Goal: Task Accomplishment & Management: Complete application form

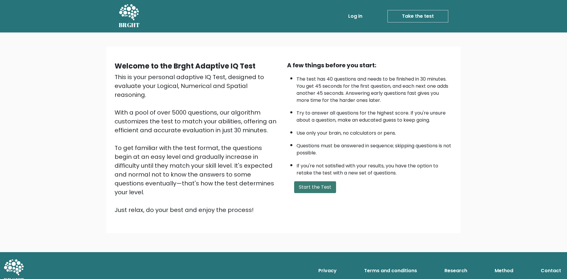
click at [317, 189] on button "Start the Test" at bounding box center [315, 187] width 42 height 12
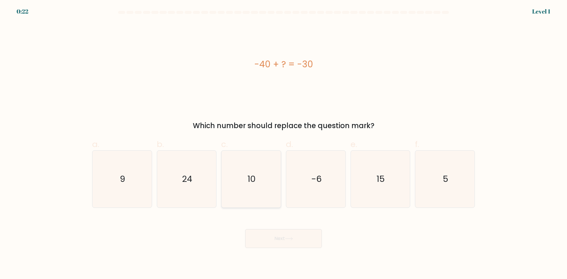
click at [241, 180] on icon "10" at bounding box center [251, 179] width 57 height 57
click at [284, 144] on input "c. 10" at bounding box center [284, 142] width 0 height 4
radio input "true"
click at [294, 245] on button "Next" at bounding box center [283, 238] width 77 height 19
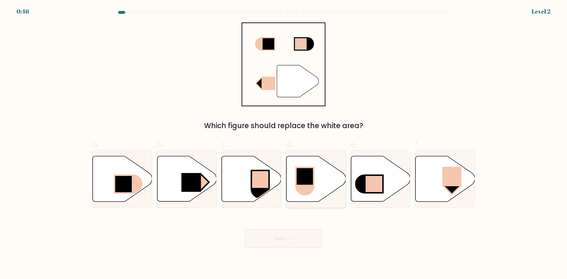
click at [306, 172] on rect at bounding box center [305, 177] width 18 height 18
click at [284, 144] on input "d." at bounding box center [284, 142] width 0 height 4
radio input "true"
drag, startPoint x: 276, startPoint y: 244, endPoint x: 259, endPoint y: 237, distance: 18.3
click at [275, 244] on button "Next" at bounding box center [283, 238] width 77 height 19
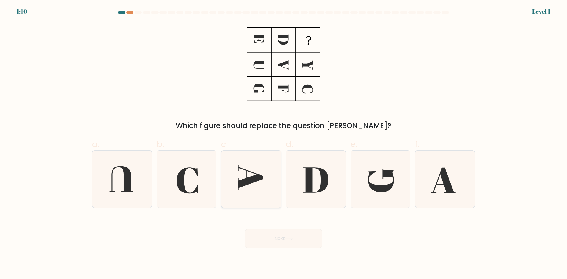
click at [231, 179] on icon at bounding box center [251, 179] width 57 height 57
click at [284, 144] on input "c." at bounding box center [284, 142] width 0 height 4
radio input "true"
click at [266, 240] on button "Next" at bounding box center [283, 238] width 77 height 19
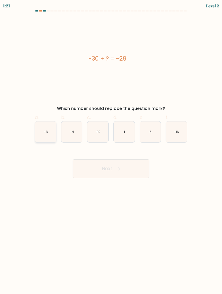
click at [46, 135] on icon "-3" at bounding box center [45, 131] width 21 height 21
click at [111, 147] on input "a. -3" at bounding box center [111, 149] width 0 height 4
radio input "true"
drag, startPoint x: 125, startPoint y: 136, endPoint x: 127, endPoint y: 139, distance: 4.1
click at [127, 136] on icon "1" at bounding box center [124, 131] width 21 height 21
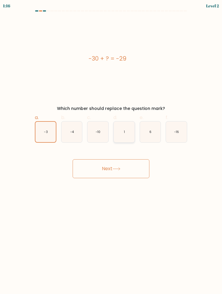
click at [111, 147] on input "d. 1" at bounding box center [111, 149] width 0 height 4
radio input "true"
click at [132, 174] on button "Next" at bounding box center [111, 168] width 77 height 19
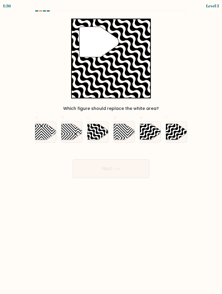
drag, startPoint x: 147, startPoint y: 137, endPoint x: 166, endPoint y: 134, distance: 18.2
click at [147, 137] on icon at bounding box center [150, 132] width 21 height 16
click at [111, 147] on input "e." at bounding box center [111, 149] width 0 height 4
radio input "true"
click at [174, 133] on icon at bounding box center [183, 123] width 42 height 42
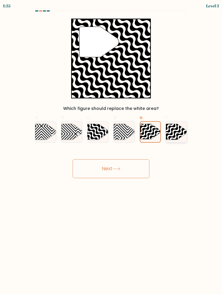
click at [111, 147] on input "f." at bounding box center [111, 149] width 0 height 4
radio input "true"
click at [146, 133] on icon at bounding box center [143, 123] width 42 height 42
click at [111, 147] on input "e." at bounding box center [111, 149] width 0 height 4
radio input "true"
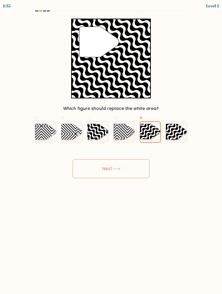
click at [128, 170] on button "Next" at bounding box center [111, 168] width 77 height 19
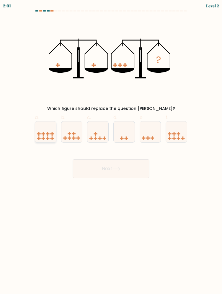
click at [46, 134] on rect at bounding box center [48, 133] width 4 height 1
click at [111, 147] on input "a." at bounding box center [111, 149] width 0 height 4
radio input "true"
click at [88, 173] on button "Next" at bounding box center [111, 168] width 77 height 19
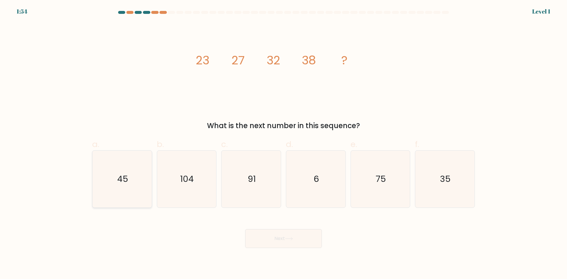
click at [107, 178] on icon "45" at bounding box center [122, 179] width 57 height 57
click at [284, 144] on input "a. 45" at bounding box center [284, 142] width 0 height 4
radio input "true"
click at [312, 253] on body "1:53 Level 1" at bounding box center [283, 139] width 567 height 279
click at [292, 243] on button "Next" at bounding box center [283, 238] width 77 height 19
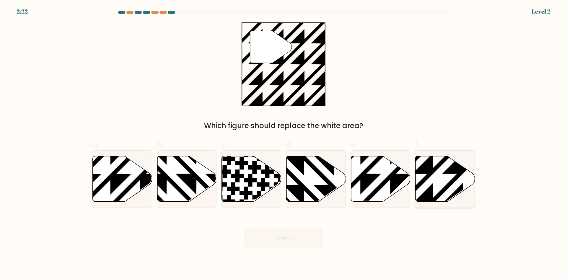
click at [436, 178] on icon at bounding box center [445, 179] width 59 height 46
click at [284, 144] on input "f." at bounding box center [284, 142] width 0 height 4
radio input "true"
click at [278, 245] on button "Next" at bounding box center [283, 238] width 77 height 19
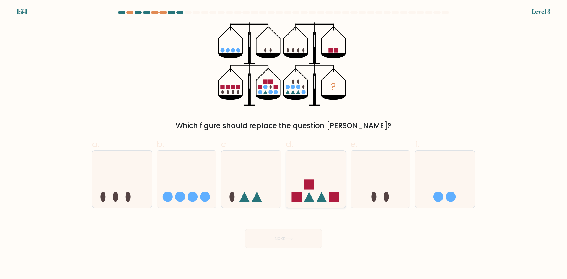
click at [314, 178] on icon at bounding box center [315, 179] width 59 height 49
click at [284, 144] on input "d." at bounding box center [284, 142] width 0 height 4
radio input "true"
click at [279, 239] on button "Next" at bounding box center [283, 238] width 77 height 19
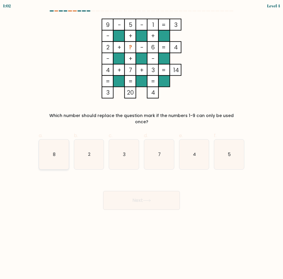
drag, startPoint x: 56, startPoint y: 152, endPoint x: 58, endPoint y: 154, distance: 3.2
click at [56, 152] on icon "8" at bounding box center [54, 154] width 30 height 30
click at [142, 143] on input "a. 8" at bounding box center [142, 141] width 0 height 4
radio input "true"
click at [130, 195] on button "Next" at bounding box center [141, 200] width 77 height 19
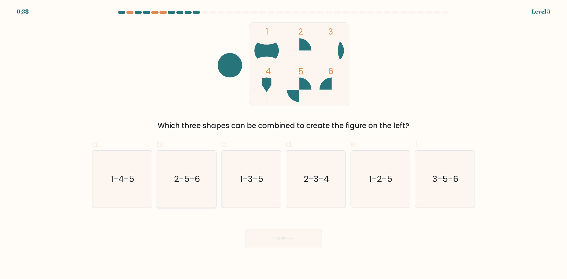
drag, startPoint x: 188, startPoint y: 191, endPoint x: 189, endPoint y: 195, distance: 4.2
click at [188, 192] on icon "2-5-6" at bounding box center [186, 179] width 57 height 57
click at [284, 144] on input "b. 2-5-6" at bounding box center [284, 142] width 0 height 4
radio input "true"
click at [284, 237] on button "Next" at bounding box center [283, 238] width 77 height 19
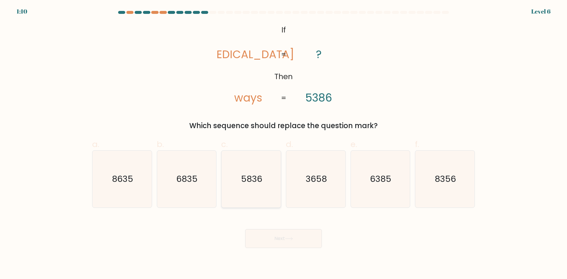
click at [255, 165] on icon "5836" at bounding box center [251, 179] width 57 height 57
click at [284, 144] on input "c. 5836" at bounding box center [284, 142] width 0 height 4
radio input "true"
click at [273, 248] on body "1:09 Level 6 If" at bounding box center [283, 139] width 567 height 279
click at [291, 241] on button "Next" at bounding box center [283, 238] width 77 height 19
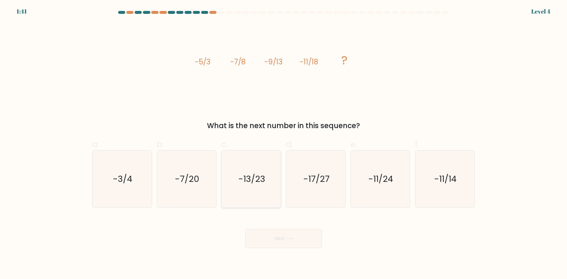
drag, startPoint x: 272, startPoint y: 166, endPoint x: 264, endPoint y: 173, distance: 10.3
click at [271, 166] on icon "-13/23" at bounding box center [251, 179] width 57 height 57
click at [284, 144] on input "c. -13/23" at bounding box center [284, 142] width 0 height 4
radio input "true"
click at [279, 239] on button "Next" at bounding box center [283, 238] width 77 height 19
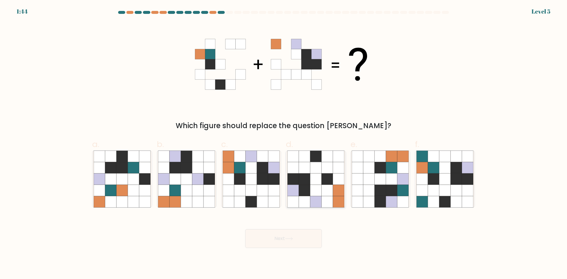
click at [314, 208] on div at bounding box center [316, 179] width 60 height 58
click at [284, 144] on input "d." at bounding box center [284, 142] width 0 height 4
radio input "true"
click at [286, 241] on button "Next" at bounding box center [283, 238] width 77 height 19
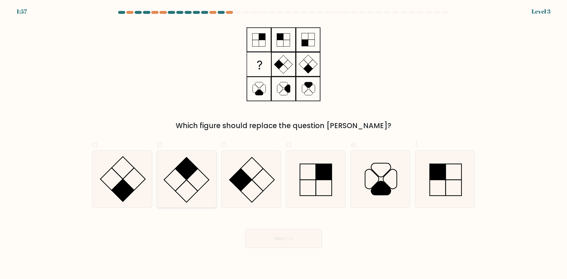
drag, startPoint x: 181, startPoint y: 173, endPoint x: 181, endPoint y: 183, distance: 9.8
click at [181, 173] on rect at bounding box center [187, 169] width 22 height 22
click at [284, 144] on input "b." at bounding box center [284, 142] width 0 height 4
radio input "true"
click at [270, 237] on button "Next" at bounding box center [283, 238] width 77 height 19
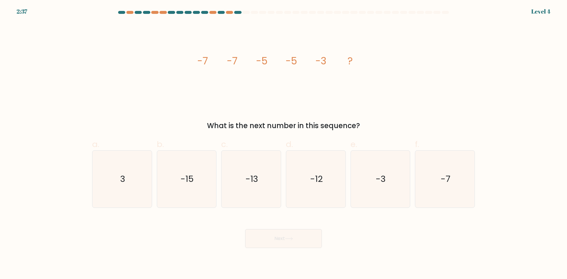
drag, startPoint x: 386, startPoint y: 201, endPoint x: 381, endPoint y: 209, distance: 9.4
click at [386, 203] on icon "-3" at bounding box center [380, 179] width 57 height 57
click at [284, 144] on input "e. -3" at bounding box center [284, 142] width 0 height 4
radio input "true"
drag, startPoint x: 267, startPoint y: 251, endPoint x: 266, endPoint y: 248, distance: 3.1
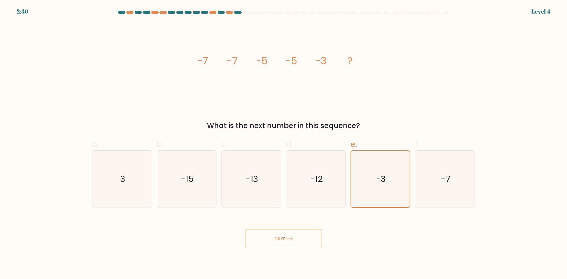
click at [266, 249] on body "2:36 Level 4" at bounding box center [283, 139] width 567 height 279
click at [267, 239] on button "Next" at bounding box center [283, 238] width 77 height 19
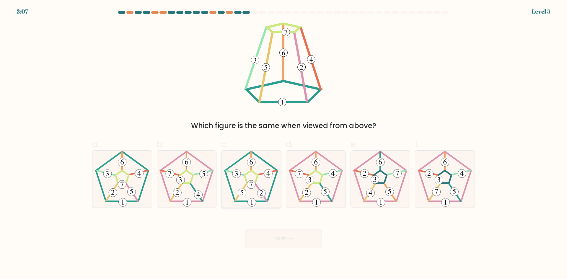
drag, startPoint x: 253, startPoint y: 163, endPoint x: 259, endPoint y: 196, distance: 33.4
click at [252, 163] on 420 at bounding box center [251, 162] width 8 height 8
click at [284, 144] on input "c." at bounding box center [284, 142] width 0 height 4
radio input "true"
click at [267, 247] on button "Next" at bounding box center [283, 238] width 77 height 19
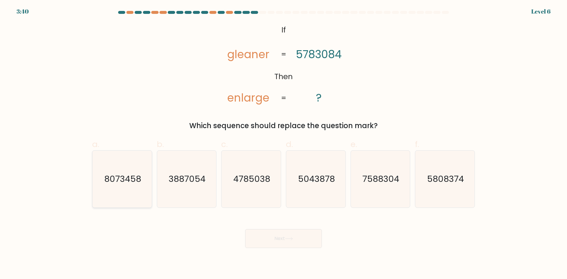
click at [102, 167] on icon "8073458" at bounding box center [122, 179] width 57 height 57
click at [284, 144] on input "a. 8073458" at bounding box center [284, 142] width 0 height 4
radio input "true"
drag, startPoint x: 280, startPoint y: 267, endPoint x: 279, endPoint y: 237, distance: 29.9
click at [280, 253] on body "3:40 Level 6 If" at bounding box center [283, 139] width 567 height 279
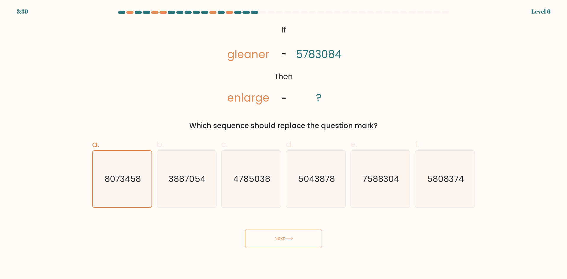
drag, startPoint x: 279, startPoint y: 237, endPoint x: 278, endPoint y: 240, distance: 3.3
click at [279, 237] on button "Next" at bounding box center [283, 238] width 77 height 19
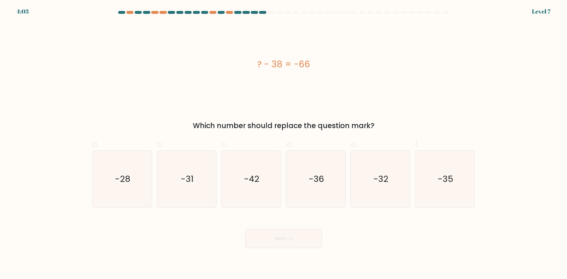
drag, startPoint x: 139, startPoint y: 81, endPoint x: 137, endPoint y: 84, distance: 4.0
click at [138, 81] on div "? - 38 = -66" at bounding box center [283, 64] width 383 height 84
click at [134, 180] on icon "-28" at bounding box center [122, 179] width 57 height 57
click at [284, 144] on input "a. -28" at bounding box center [284, 142] width 0 height 4
radio input "true"
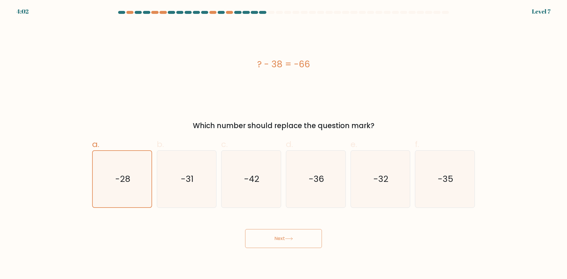
click at [282, 237] on button "Next" at bounding box center [283, 238] width 77 height 19
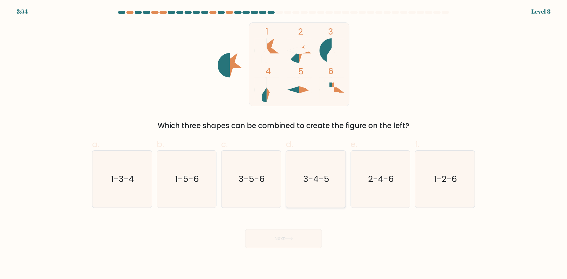
click at [307, 166] on icon "3-4-5" at bounding box center [316, 179] width 57 height 57
click at [284, 144] on input "d. 3-4-5" at bounding box center [284, 142] width 0 height 4
radio input "true"
drag, startPoint x: 281, startPoint y: 241, endPoint x: 278, endPoint y: 243, distance: 4.0
click at [280, 242] on button "Next" at bounding box center [283, 238] width 77 height 19
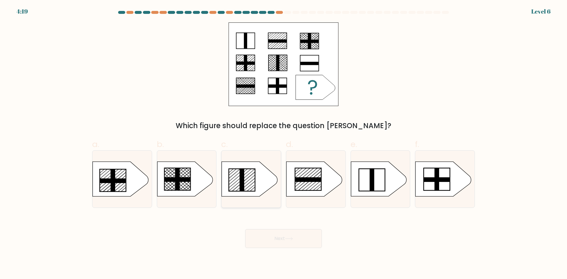
click at [237, 179] on icon at bounding box center [250, 179] width 56 height 35
click at [284, 144] on input "c." at bounding box center [284, 142] width 0 height 4
radio input "true"
click at [279, 240] on button "Next" at bounding box center [283, 238] width 77 height 19
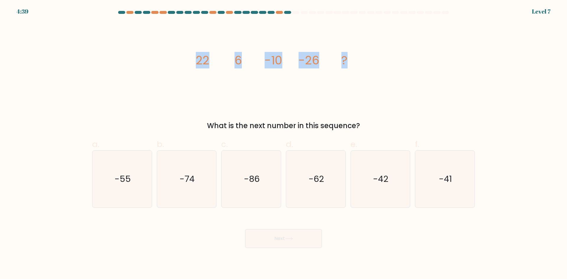
drag, startPoint x: 345, startPoint y: 57, endPoint x: 161, endPoint y: 52, distance: 184.5
click at [168, 51] on div "image/svg+xml 22 6 -10 -26 ? What is the next number in this sequence?" at bounding box center [284, 76] width 390 height 109
copy g "22 6 -10 -26 ?"
click at [124, 87] on div "image/svg+xml 22 6 -10 -26 ? What is the next number in this sequence?" at bounding box center [284, 76] width 390 height 109
drag, startPoint x: 401, startPoint y: 197, endPoint x: 349, endPoint y: 223, distance: 58.4
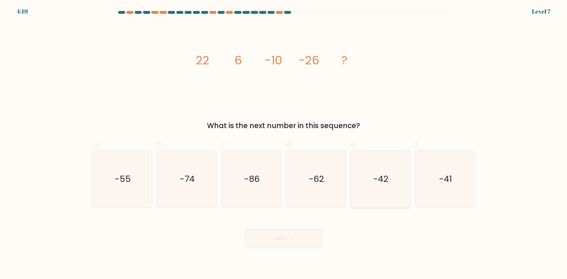
click at [401, 197] on icon "-42" at bounding box center [380, 179] width 57 height 57
click at [284, 144] on input "e. -42" at bounding box center [284, 142] width 0 height 4
radio input "true"
click at [292, 235] on button "Next" at bounding box center [283, 238] width 77 height 19
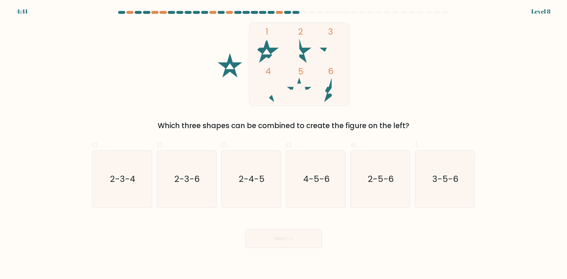
click at [400, 194] on icon "2-5-6" at bounding box center [380, 179] width 57 height 57
click at [284, 144] on input "e. 2-5-6" at bounding box center [284, 142] width 0 height 4
radio input "true"
click at [297, 236] on button "Next" at bounding box center [283, 238] width 77 height 19
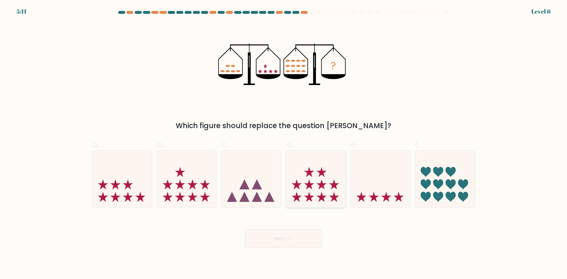
drag, startPoint x: 325, startPoint y: 193, endPoint x: 327, endPoint y: 200, distance: 6.7
click at [326, 193] on icon at bounding box center [315, 179] width 59 height 49
click at [284, 144] on input "d." at bounding box center [284, 142] width 0 height 4
radio input "true"
click at [288, 244] on button "Next" at bounding box center [283, 238] width 77 height 19
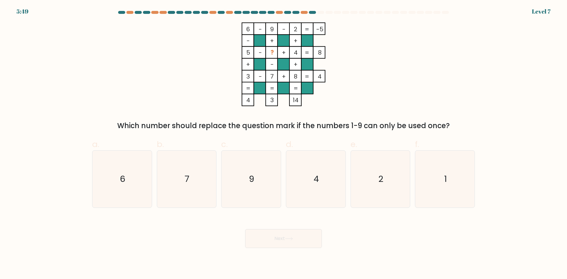
drag, startPoint x: 246, startPoint y: 51, endPoint x: 316, endPoint y: 55, distance: 69.2
click at [315, 55] on icon "6 - 9 - 2 -5 - + + 5 - ? + 4 8 + - + 3 - 7 + 8 = 4 = = = = 4 3 14 =" at bounding box center [283, 64] width 177 height 84
drag, startPoint x: 326, startPoint y: 52, endPoint x: 321, endPoint y: 51, distance: 5.1
click at [321, 51] on icon "6 - 9 - 2 -5 - + + 5 - ? + 4 8 + - + 3 - 7 + 8 = 4 = = = = 4 3 14 =" at bounding box center [283, 64] width 177 height 84
click at [272, 51] on tspan "?" at bounding box center [272, 52] width 3 height 8
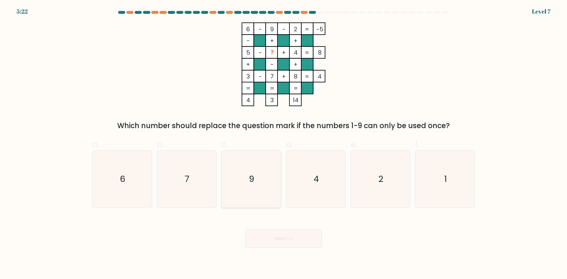
click at [267, 187] on icon "9" at bounding box center [251, 179] width 57 height 57
click at [284, 144] on input "c. 9" at bounding box center [284, 142] width 0 height 4
radio input "true"
click at [284, 236] on button "Next" at bounding box center [283, 238] width 77 height 19
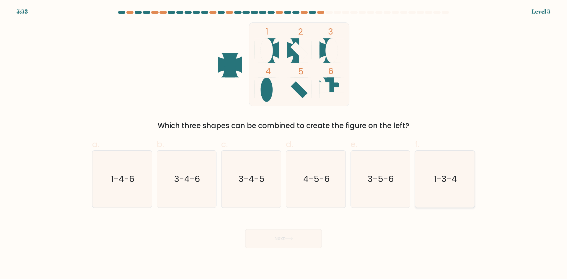
click at [444, 181] on text "1-3-4" at bounding box center [445, 179] width 23 height 12
click at [284, 144] on input "f. 1-3-4" at bounding box center [284, 142] width 0 height 4
radio input "true"
click at [267, 246] on button "Next" at bounding box center [283, 238] width 77 height 19
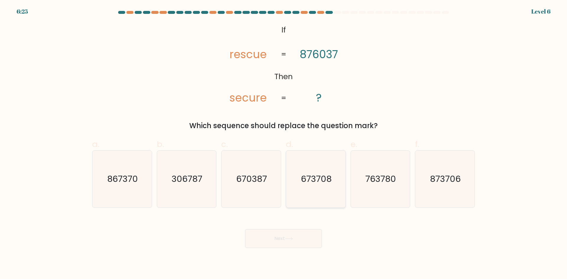
click at [319, 170] on icon "673708" at bounding box center [316, 179] width 57 height 57
click at [284, 144] on input "d. 673708" at bounding box center [284, 142] width 0 height 4
radio input "true"
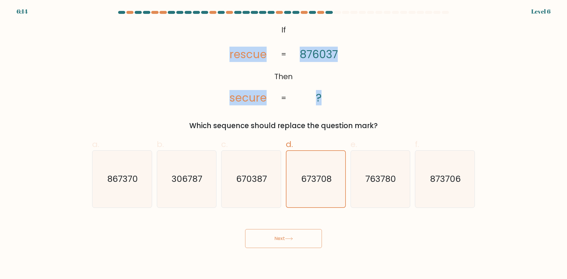
drag, startPoint x: 329, startPoint y: 98, endPoint x: 227, endPoint y: 60, distance: 108.6
click at [231, 60] on icon "@import url('https://fonts.googleapis.com/css?family=Abril+Fatface:400,100,100i…" at bounding box center [284, 64] width 136 height 84
copy icon "rescue secure 876037 ?"
click at [127, 85] on div "@import url('https://fonts.googleapis.com/css?family=Abril+Fatface:400,100,100i…" at bounding box center [284, 76] width 390 height 109
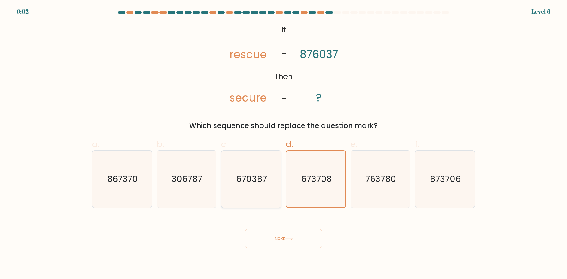
click at [257, 203] on icon "670387" at bounding box center [251, 179] width 57 height 57
click at [284, 144] on input "c. 670387" at bounding box center [284, 142] width 0 height 4
radio input "true"
click at [279, 244] on button "Next" at bounding box center [283, 238] width 77 height 19
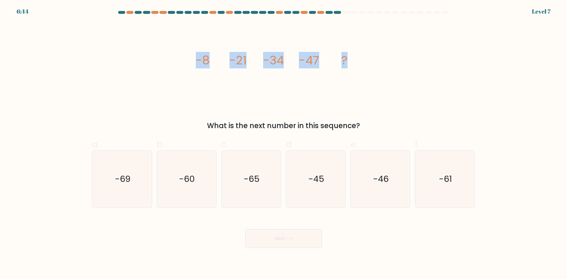
drag, startPoint x: 187, startPoint y: 74, endPoint x: 360, endPoint y: 85, distance: 173.3
click at [362, 79] on div "image/svg+xml -8 -21 -34 -47 ? What is the next number in this sequence?" at bounding box center [284, 76] width 390 height 109
copy g "-8 -21 -34 -47 ?"
click at [140, 116] on div "image/svg+xml -8 -21 -34 -47 ? What is the next number in this sequence?" at bounding box center [284, 76] width 390 height 109
drag, startPoint x: 198, startPoint y: 192, endPoint x: 212, endPoint y: 207, distance: 20.1
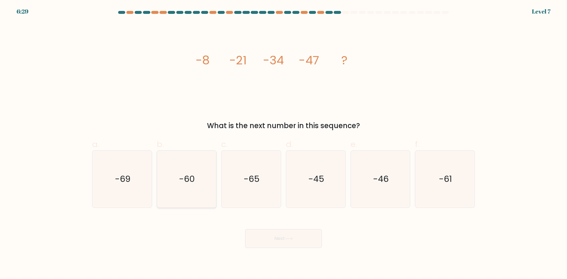
click at [199, 195] on icon "-60" at bounding box center [186, 179] width 57 height 57
click at [284, 144] on input "b. -60" at bounding box center [284, 142] width 0 height 4
radio input "true"
click at [288, 239] on icon at bounding box center [289, 238] width 8 height 3
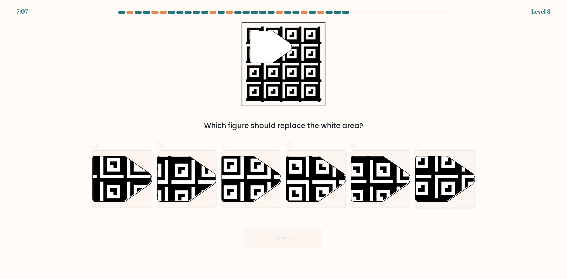
click at [437, 191] on icon at bounding box center [445, 179] width 59 height 46
click at [284, 144] on input "f." at bounding box center [284, 142] width 0 height 4
radio input "true"
click at [296, 242] on button "Next" at bounding box center [283, 238] width 77 height 19
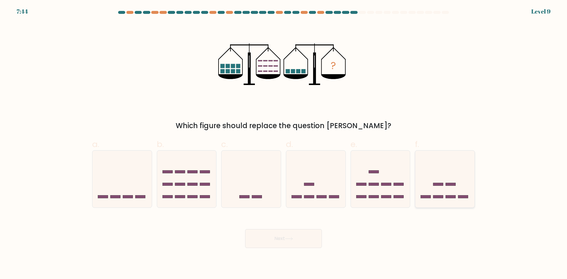
click at [471, 202] on icon at bounding box center [445, 179] width 59 height 49
click at [284, 144] on input "f." at bounding box center [284, 142] width 0 height 4
radio input "true"
click at [317, 245] on button "Next" at bounding box center [283, 238] width 77 height 19
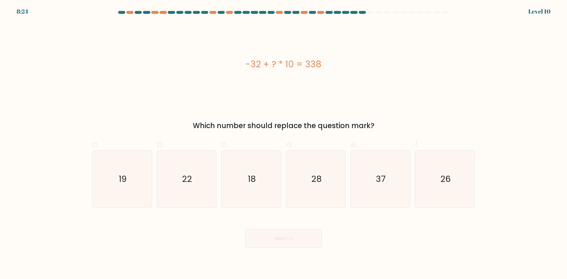
click at [267, 67] on div "-32 + ? * 10 = 338" at bounding box center [283, 64] width 383 height 13
copy div "-32 + ? * 10 = 338"
drag, startPoint x: 134, startPoint y: 96, endPoint x: 145, endPoint y: 95, distance: 10.5
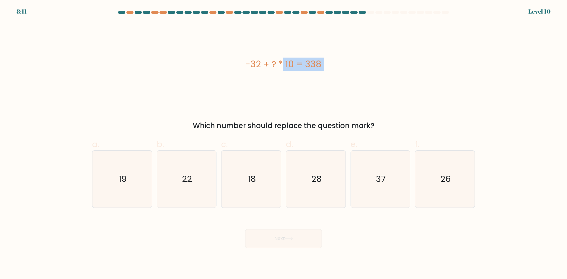
click at [134, 96] on div "-32 + ? * 10 = 338" at bounding box center [283, 64] width 383 height 84
click at [373, 188] on icon "37" at bounding box center [380, 179] width 57 height 57
click at [284, 144] on input "e. 37" at bounding box center [284, 142] width 0 height 4
radio input "true"
click at [288, 241] on button "Next" at bounding box center [283, 238] width 77 height 19
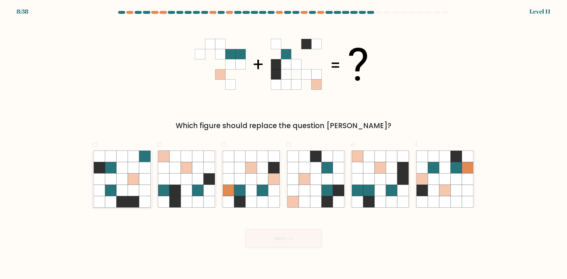
click at [132, 164] on icon at bounding box center [133, 167] width 11 height 11
click at [284, 144] on input "a." at bounding box center [284, 142] width 0 height 4
radio input "true"
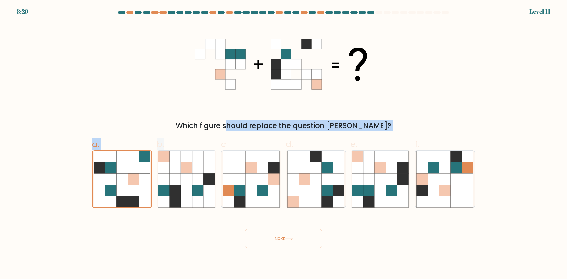
drag, startPoint x: 197, startPoint y: 181, endPoint x: 413, endPoint y: 79, distance: 238.9
click at [386, 88] on form at bounding box center [283, 129] width 567 height 237
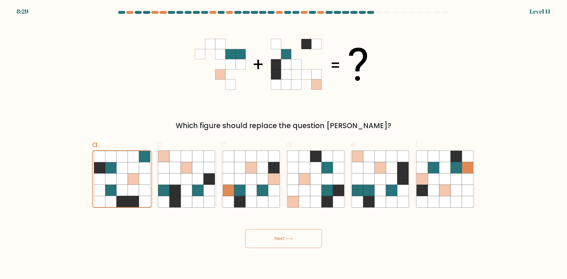
click at [429, 74] on div "Which figure should replace the question mark?" at bounding box center [284, 76] width 390 height 109
click at [387, 175] on icon at bounding box center [391, 178] width 11 height 11
click at [284, 144] on input "e." at bounding box center [284, 142] width 0 height 4
radio input "true"
click at [283, 241] on button "Next" at bounding box center [283, 238] width 77 height 19
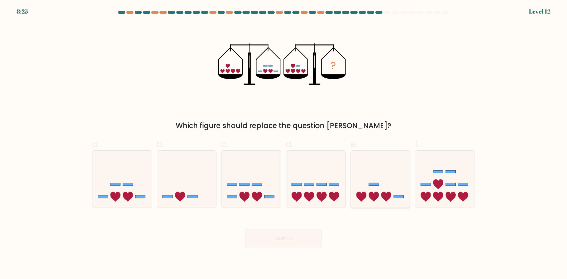
drag, startPoint x: 399, startPoint y: 196, endPoint x: 371, endPoint y: 205, distance: 28.9
click at [398, 196] on rect at bounding box center [399, 197] width 10 height 3
click at [284, 144] on input "e." at bounding box center [284, 142] width 0 height 4
radio input "true"
click at [253, 240] on button "Next" at bounding box center [283, 238] width 77 height 19
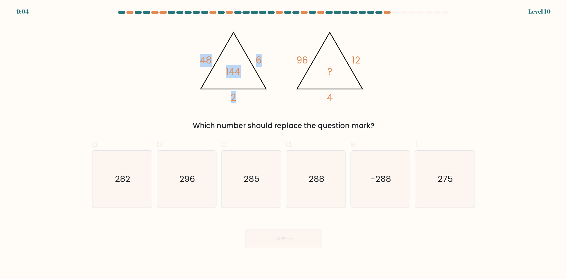
drag, startPoint x: 191, startPoint y: 44, endPoint x: 252, endPoint y: 74, distance: 67.8
click at [248, 69] on div "@import url('https://fonts.googleapis.com/css?family=Abril+Fatface:400,100,100i…" at bounding box center [284, 76] width 390 height 109
click at [295, 84] on icon "@import url('https://fonts.googleapis.com/css?family=Abril+Fatface:400,100,100i…" at bounding box center [283, 64] width 177 height 84
drag, startPoint x: 179, startPoint y: 35, endPoint x: 350, endPoint y: 96, distance: 181.6
click at [350, 96] on div "@import url('https://fonts.googleapis.com/css?family=Abril+Fatface:400,100,100i…" at bounding box center [284, 76] width 390 height 109
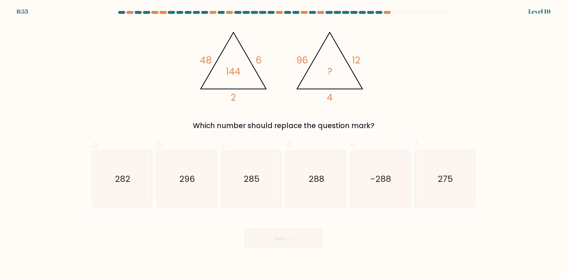
click at [341, 78] on icon "@import url('https://fonts.googleapis.com/css?family=Abril+Fatface:400,100,100i…" at bounding box center [283, 64] width 177 height 84
drag, startPoint x: 297, startPoint y: 54, endPoint x: 353, endPoint y: 100, distance: 72.7
click at [353, 100] on icon "@import url('https://fonts.googleapis.com/css?family=Abril+Fatface:400,100,100i…" at bounding box center [283, 64] width 177 height 84
copy icon "96 12 4"
click at [123, 91] on div "@import url('https://fonts.googleapis.com/css?family=Abril+Fatface:400,100,100i…" at bounding box center [284, 76] width 390 height 109
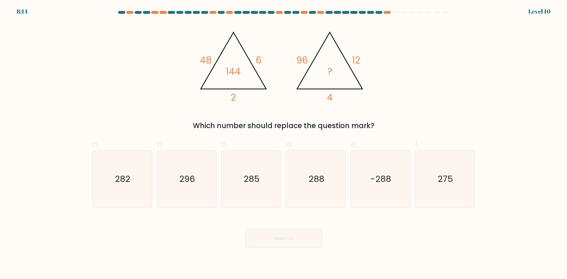
click at [107, 95] on div "@import url('https://fonts.googleapis.com/css?family=Abril+Fatface:400,100,100i…" at bounding box center [284, 76] width 390 height 109
drag, startPoint x: 198, startPoint y: 47, endPoint x: 252, endPoint y: 95, distance: 72.0
click at [252, 95] on icon "@import url('https://fonts.googleapis.com/css?family=Abril+Fatface:400,100,100i…" at bounding box center [283, 64] width 177 height 84
click at [260, 198] on icon "285" at bounding box center [251, 179] width 57 height 57
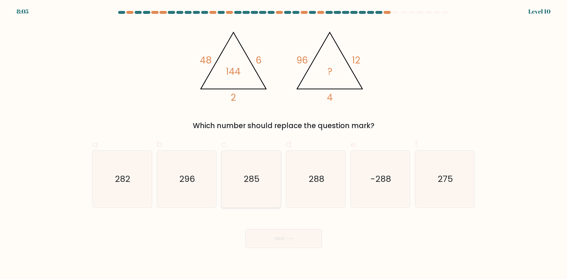
click at [284, 144] on input "c. 285" at bounding box center [284, 142] width 0 height 4
radio input "true"
click at [273, 246] on button "Next" at bounding box center [283, 238] width 77 height 19
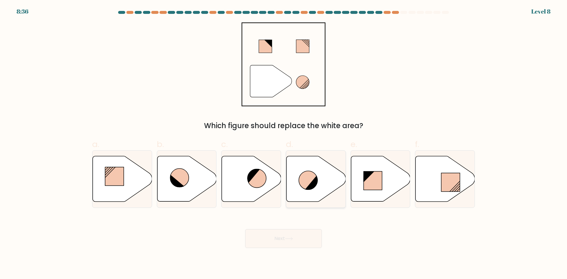
click at [301, 182] on icon at bounding box center [308, 180] width 19 height 19
click at [284, 144] on input "d." at bounding box center [284, 142] width 0 height 4
radio input "true"
click at [286, 239] on button "Next" at bounding box center [283, 238] width 77 height 19
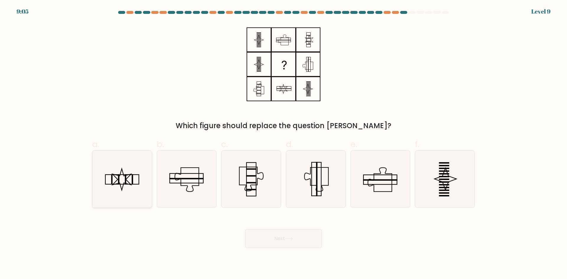
click at [115, 184] on icon at bounding box center [122, 179] width 57 height 57
click at [284, 144] on input "a." at bounding box center [284, 142] width 0 height 4
radio input "true"
click at [277, 239] on button "Next" at bounding box center [283, 238] width 77 height 19
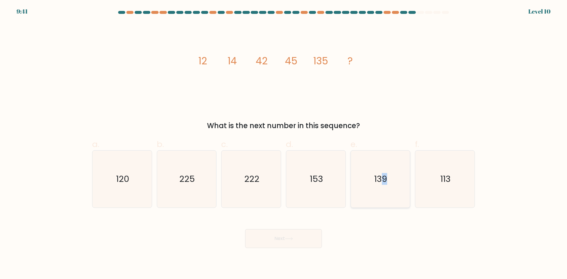
drag, startPoint x: 385, startPoint y: 200, endPoint x: 381, endPoint y: 203, distance: 4.8
click at [384, 201] on icon "139" at bounding box center [380, 179] width 57 height 57
click at [386, 173] on text "139" at bounding box center [381, 179] width 13 height 12
click at [284, 144] on input "e. 139" at bounding box center [284, 142] width 0 height 4
radio input "true"
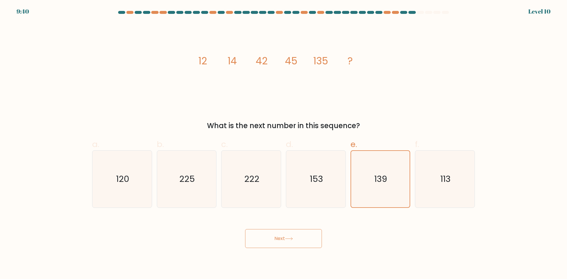
click at [293, 238] on icon at bounding box center [288, 239] width 7 height 3
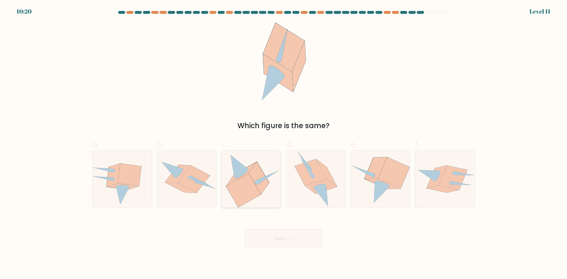
click at [251, 190] on icon at bounding box center [243, 191] width 35 height 34
click at [284, 144] on input "c." at bounding box center [284, 142] width 0 height 4
radio input "true"
click at [292, 232] on button "Next" at bounding box center [283, 238] width 77 height 19
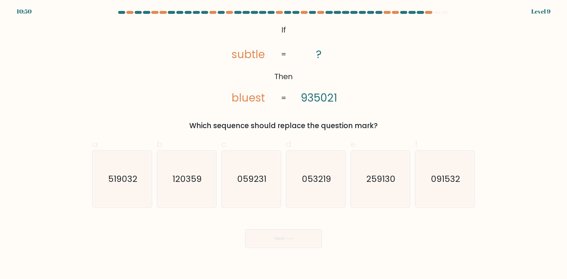
click at [259, 98] on tspan "bluest" at bounding box center [248, 97] width 33 height 15
click at [382, 184] on text "259130" at bounding box center [380, 179] width 29 height 12
click at [385, 182] on text "259130" at bounding box center [380, 179] width 29 height 12
click at [284, 144] on input "e. 259130" at bounding box center [284, 142] width 0 height 4
radio input "true"
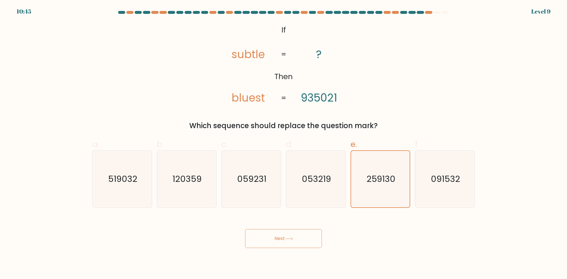
click at [286, 238] on button "Next" at bounding box center [283, 238] width 77 height 19
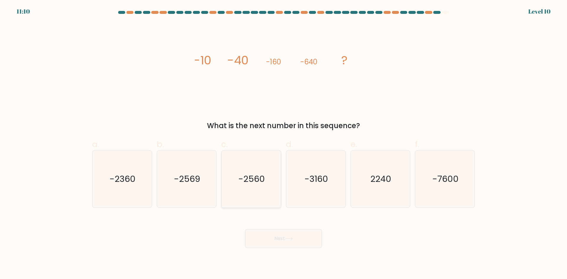
click at [259, 197] on icon "-2560" at bounding box center [251, 179] width 57 height 57
click at [284, 144] on input "c. -2560" at bounding box center [284, 142] width 0 height 4
radio input "true"
click at [233, 55] on tspan "-40" at bounding box center [238, 60] width 21 height 17
click at [234, 56] on tspan "-40" at bounding box center [238, 60] width 21 height 17
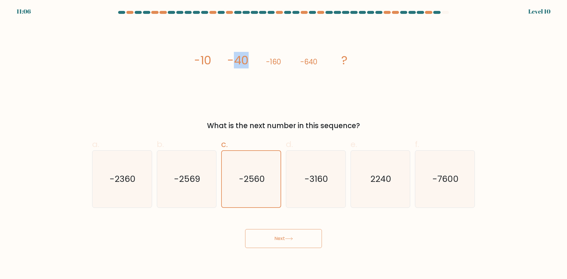
click at [234, 56] on tspan "-40" at bounding box center [238, 60] width 21 height 17
drag, startPoint x: 349, startPoint y: 59, endPoint x: 55, endPoint y: 61, distance: 294.1
click at [55, 61] on form at bounding box center [283, 129] width 567 height 237
copy g "-10 -40 -160 -640 ?"
click at [134, 79] on div "image/svg+xml -10 -40 -160 -640 ? What is the next number in this sequence?" at bounding box center [284, 76] width 390 height 109
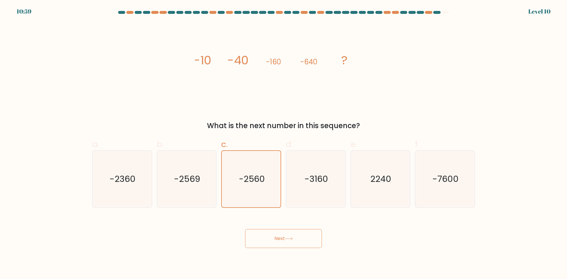
click at [293, 249] on body "10:59 Level 10" at bounding box center [283, 139] width 567 height 279
click at [290, 240] on icon at bounding box center [289, 238] width 8 height 3
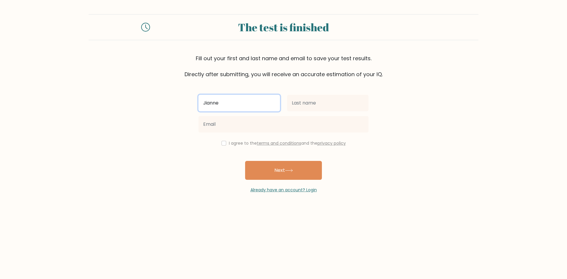
click at [242, 101] on input "Jianne" at bounding box center [240, 103] width 82 height 17
type input "[PERSON_NAME]"
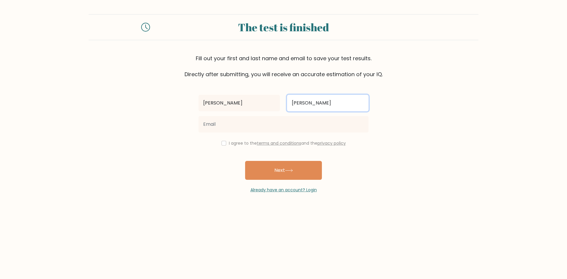
type input "[PERSON_NAME]"
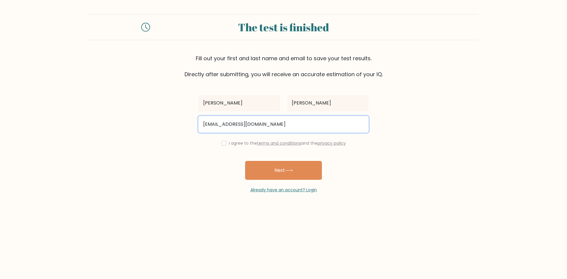
type input "tevesjianne03@gmail.com"
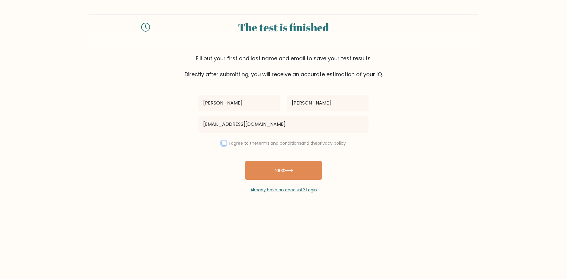
click at [224, 143] on input "checkbox" at bounding box center [224, 143] width 5 height 5
checkbox input "true"
click at [266, 166] on button "Next" at bounding box center [283, 170] width 77 height 19
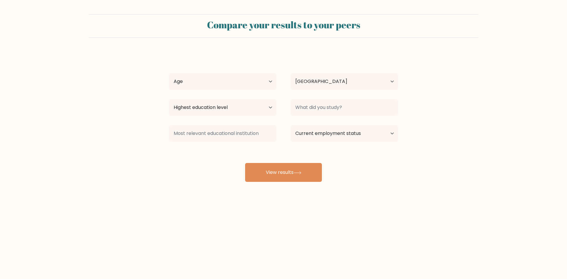
select select "PH"
click at [235, 84] on select "Age Under 18 years old 18-24 years old 25-34 years old 35-44 years old 45-54 ye…" at bounding box center [223, 81] width 108 height 17
select select "18_24"
click at [169, 73] on select "Age Under 18 years old 18-24 years old 25-34 years old 35-44 years old 45-54 ye…" at bounding box center [223, 81] width 108 height 17
click at [326, 87] on select "Country Afghanistan Albania Algeria American Samoa Andorra Angola Anguilla Anta…" at bounding box center [345, 81] width 108 height 17
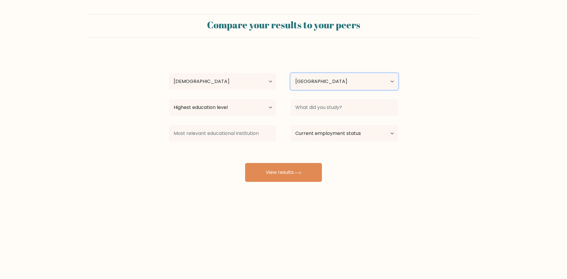
click at [326, 87] on select "Country Afghanistan Albania Algeria American Samoa Andorra Angola Anguilla Anta…" at bounding box center [345, 81] width 108 height 17
click at [193, 103] on select "Highest education level No schooling Primary Lower Secondary Upper Secondary Oc…" at bounding box center [223, 107] width 108 height 17
select select "bachelors_degree"
click at [169, 99] on select "Highest education level No schooling Primary Lower Secondary Upper Secondary Oc…" at bounding box center [223, 107] width 108 height 17
click at [347, 97] on div at bounding box center [345, 107] width 122 height 21
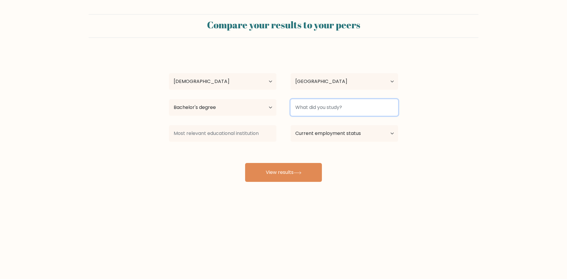
click at [343, 106] on input at bounding box center [345, 107] width 108 height 17
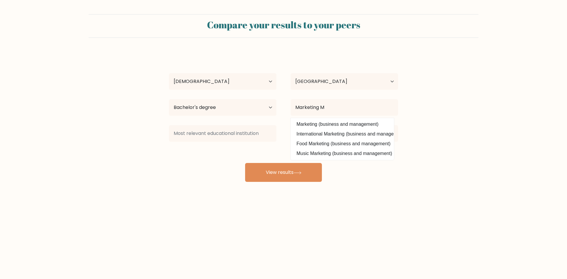
drag, startPoint x: 329, startPoint y: 124, endPoint x: 304, endPoint y: 124, distance: 24.5
click at [329, 124] on option "Marketing (business and management)" at bounding box center [342, 124] width 100 height 9
type input "Marketing"
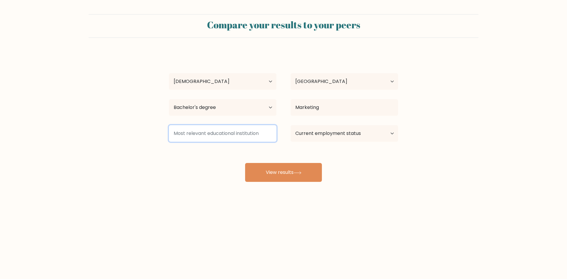
click at [238, 132] on input at bounding box center [223, 133] width 108 height 17
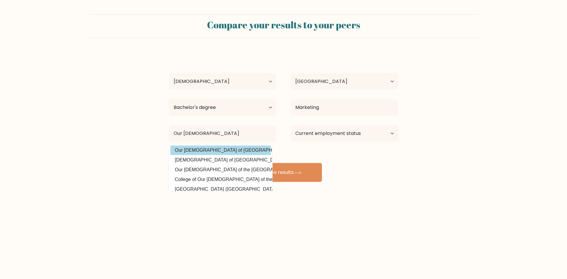
click at [237, 153] on option "Our Lady of Fatima University (Philippines)" at bounding box center [221, 150] width 100 height 9
type input "Our Lady of Fatima University"
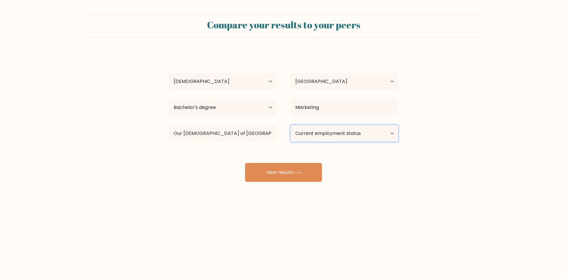
click at [332, 134] on select "Current employment status Employed Student Retired Other / prefer not to answer" at bounding box center [345, 133] width 108 height 17
select select "other"
click at [291, 125] on select "Current employment status Employed Student Retired Other / prefer not to answer" at bounding box center [345, 133] width 108 height 17
click at [327, 136] on select "Current employment status Employed Student Retired Other / prefer not to answer" at bounding box center [345, 133] width 108 height 17
click at [445, 169] on form "Compare your results to your peers Jianne Kiarra Teves Age Under 18 years old 1…" at bounding box center [283, 98] width 567 height 168
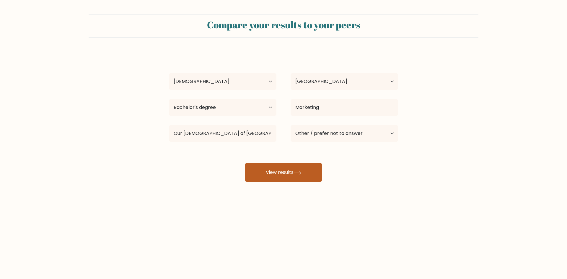
click at [276, 166] on button "View results" at bounding box center [283, 172] width 77 height 19
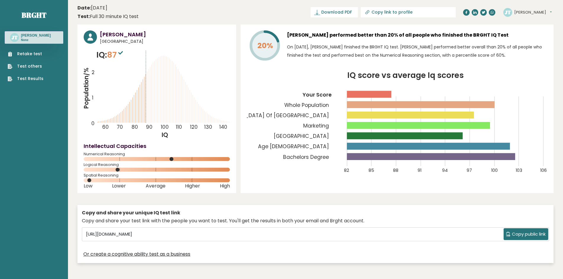
click at [535, 235] on span "Copy public link" at bounding box center [529, 234] width 34 height 7
click at [520, 237] on span "Copy public link" at bounding box center [529, 234] width 34 height 7
